Goal: Find specific page/section: Find specific page/section

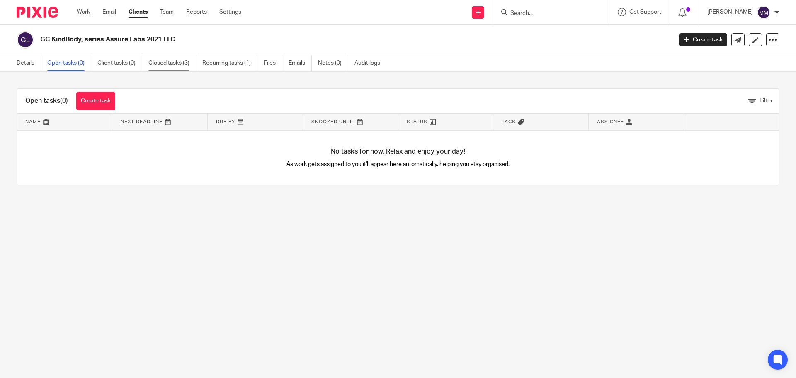
click at [164, 66] on link "Closed tasks (3)" at bounding box center [173, 63] width 48 height 16
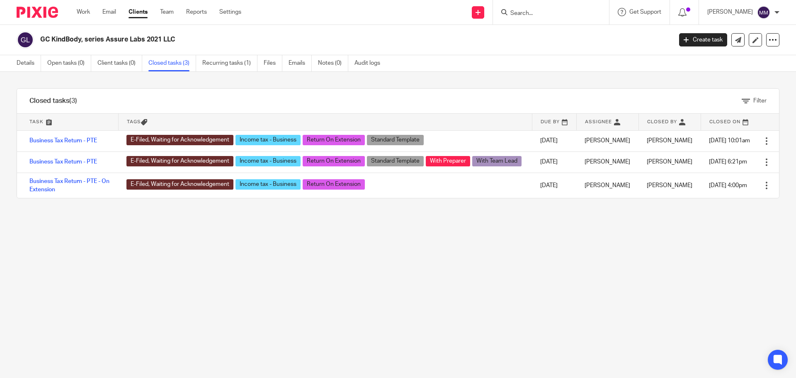
click at [530, 18] on div at bounding box center [551, 12] width 116 height 24
click at [536, 13] on input "Search" at bounding box center [547, 13] width 75 height 7
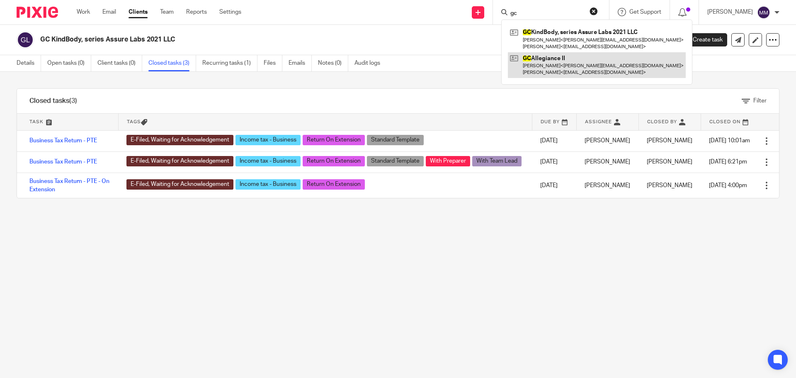
type input "gc"
click at [581, 66] on link at bounding box center [597, 65] width 178 height 26
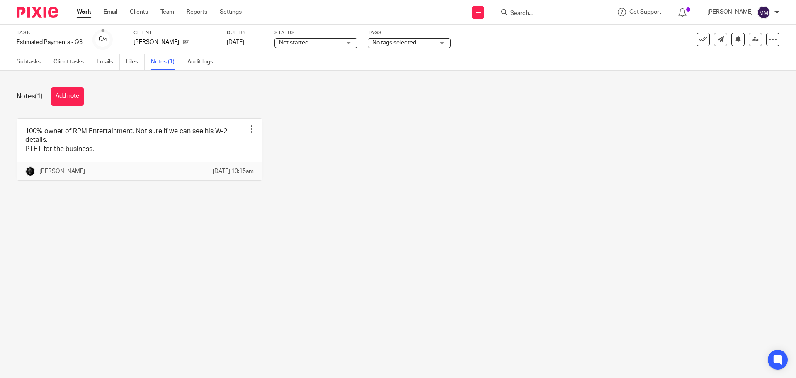
click at [85, 10] on link "Work" at bounding box center [84, 12] width 15 height 8
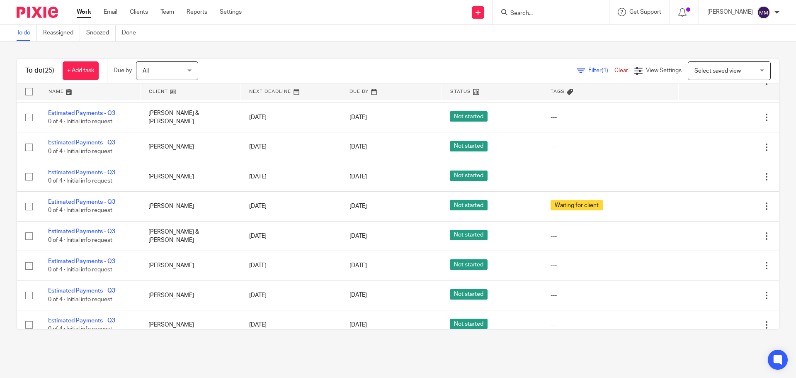
scroll to position [294, 0]
